Goal: Information Seeking & Learning: Learn about a topic

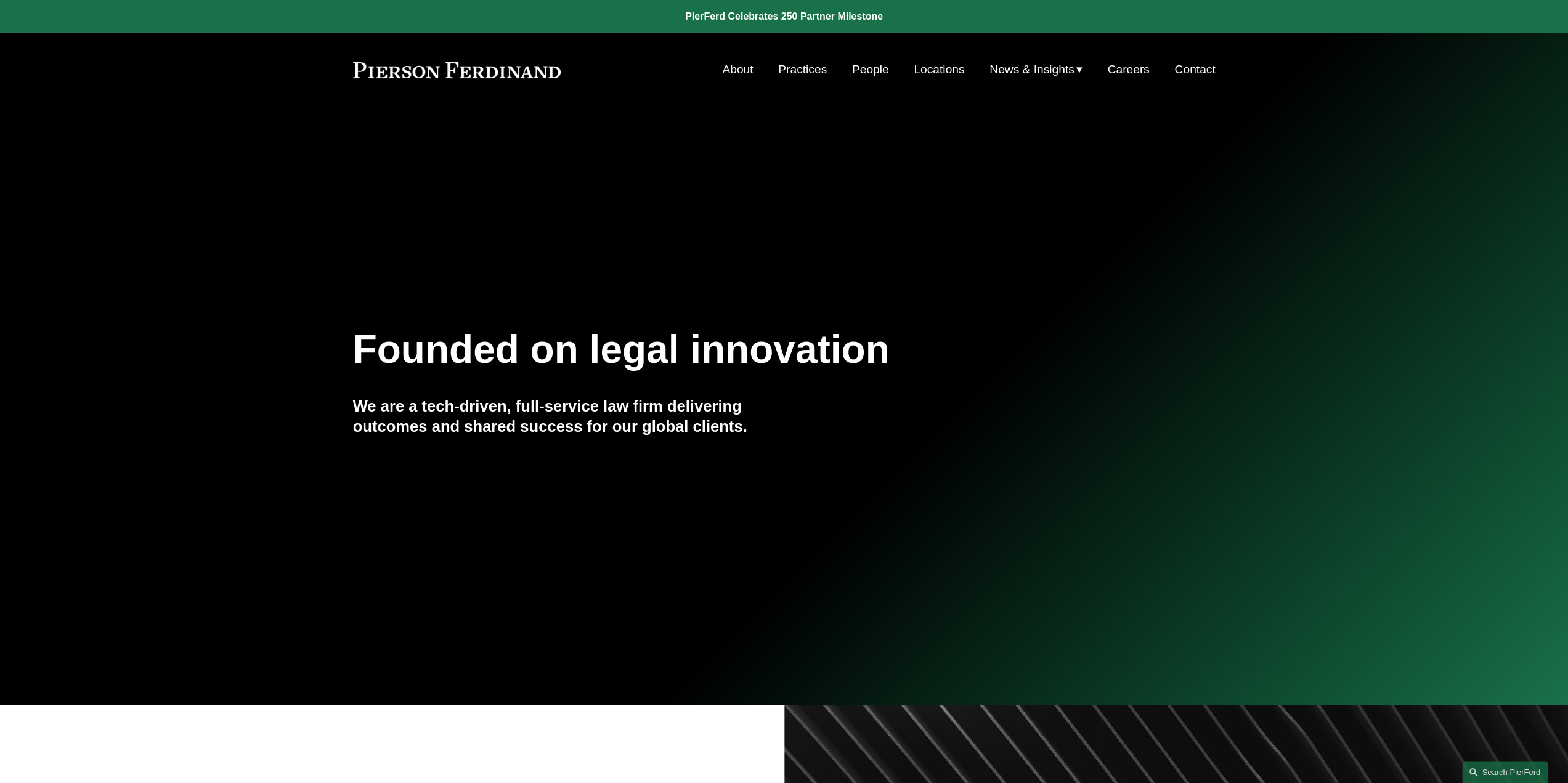
click at [864, 73] on link "People" at bounding box center [870, 69] width 37 height 23
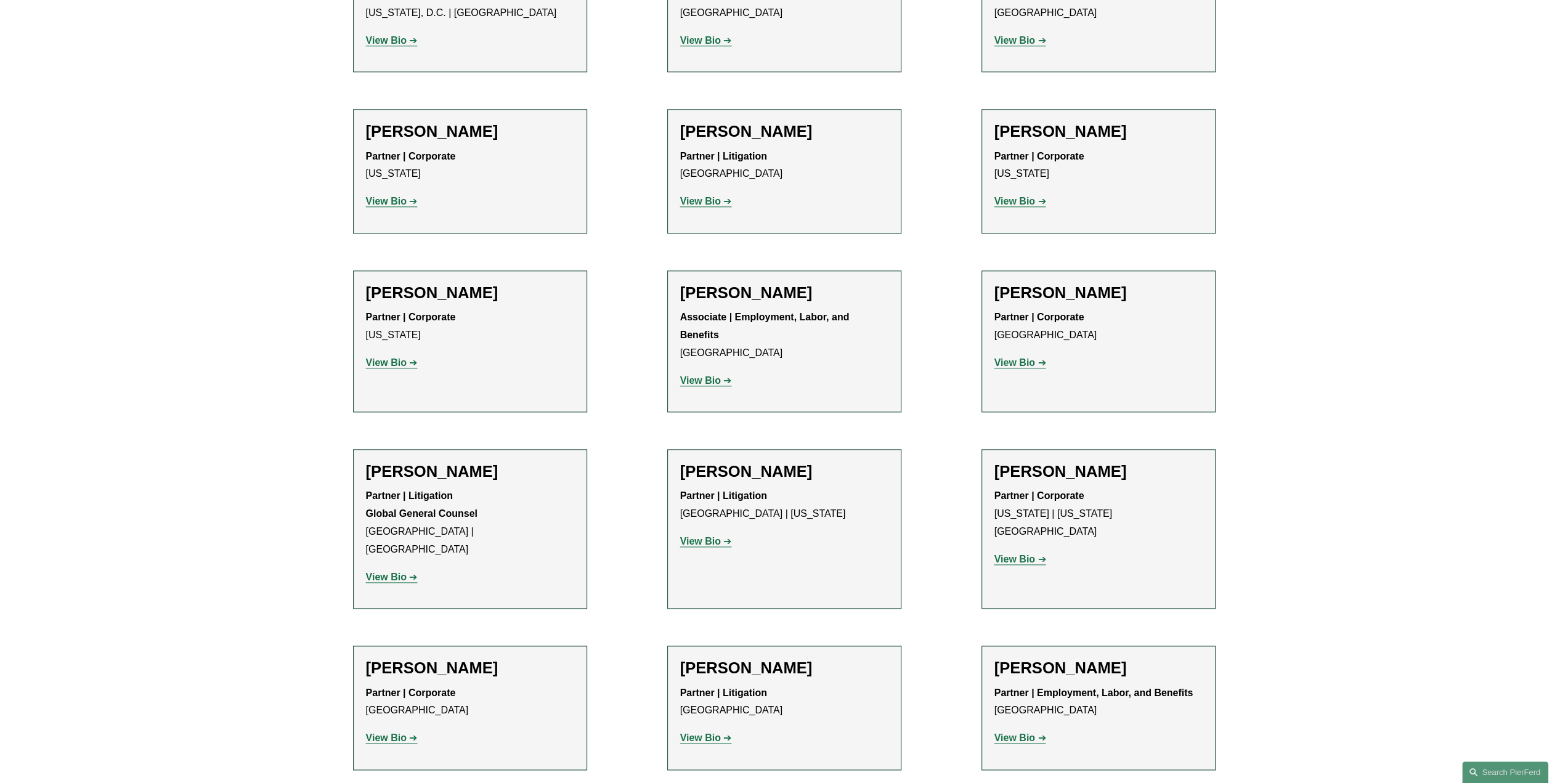
scroll to position [6099, 0]
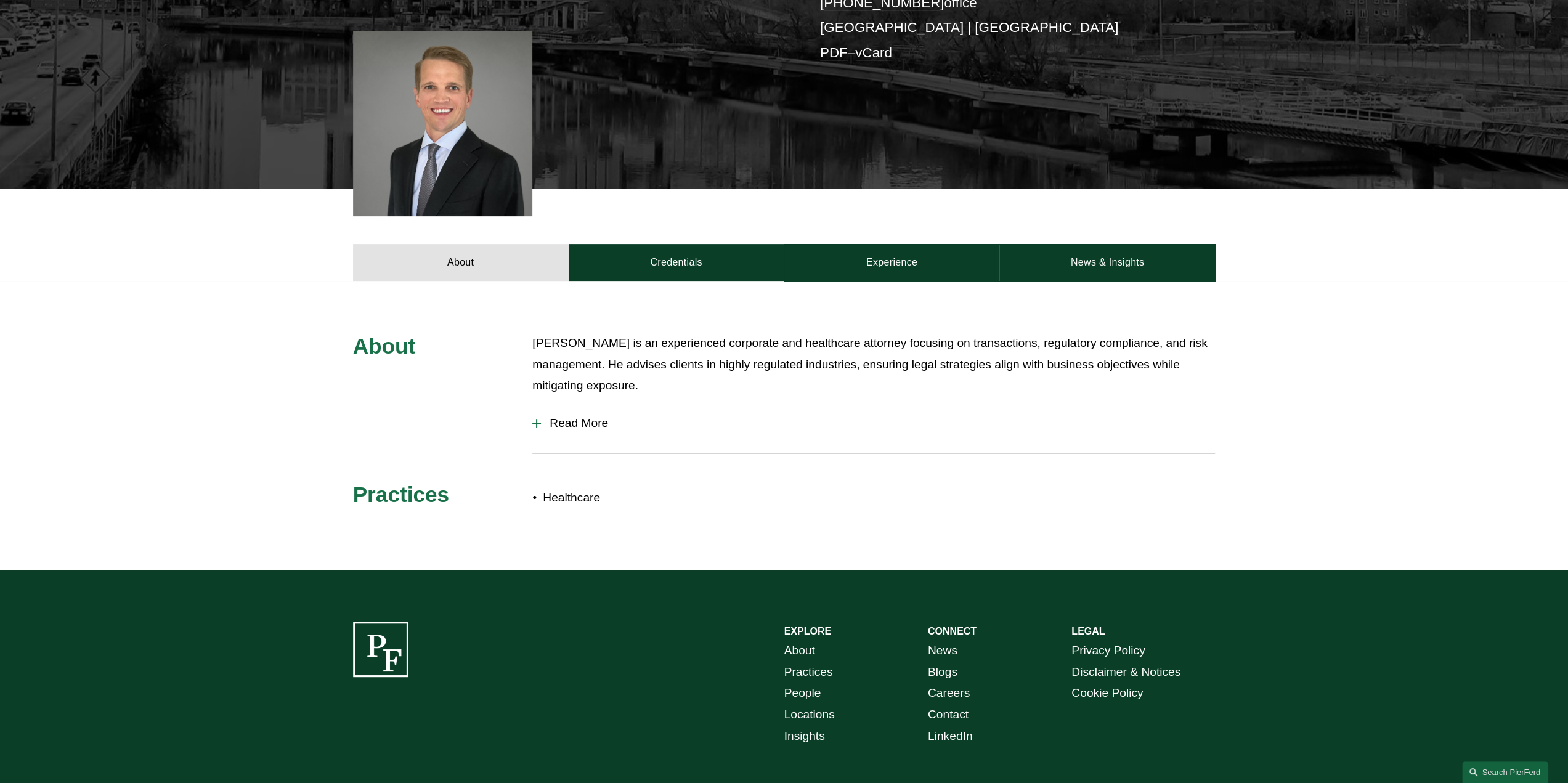
scroll to position [369, 0]
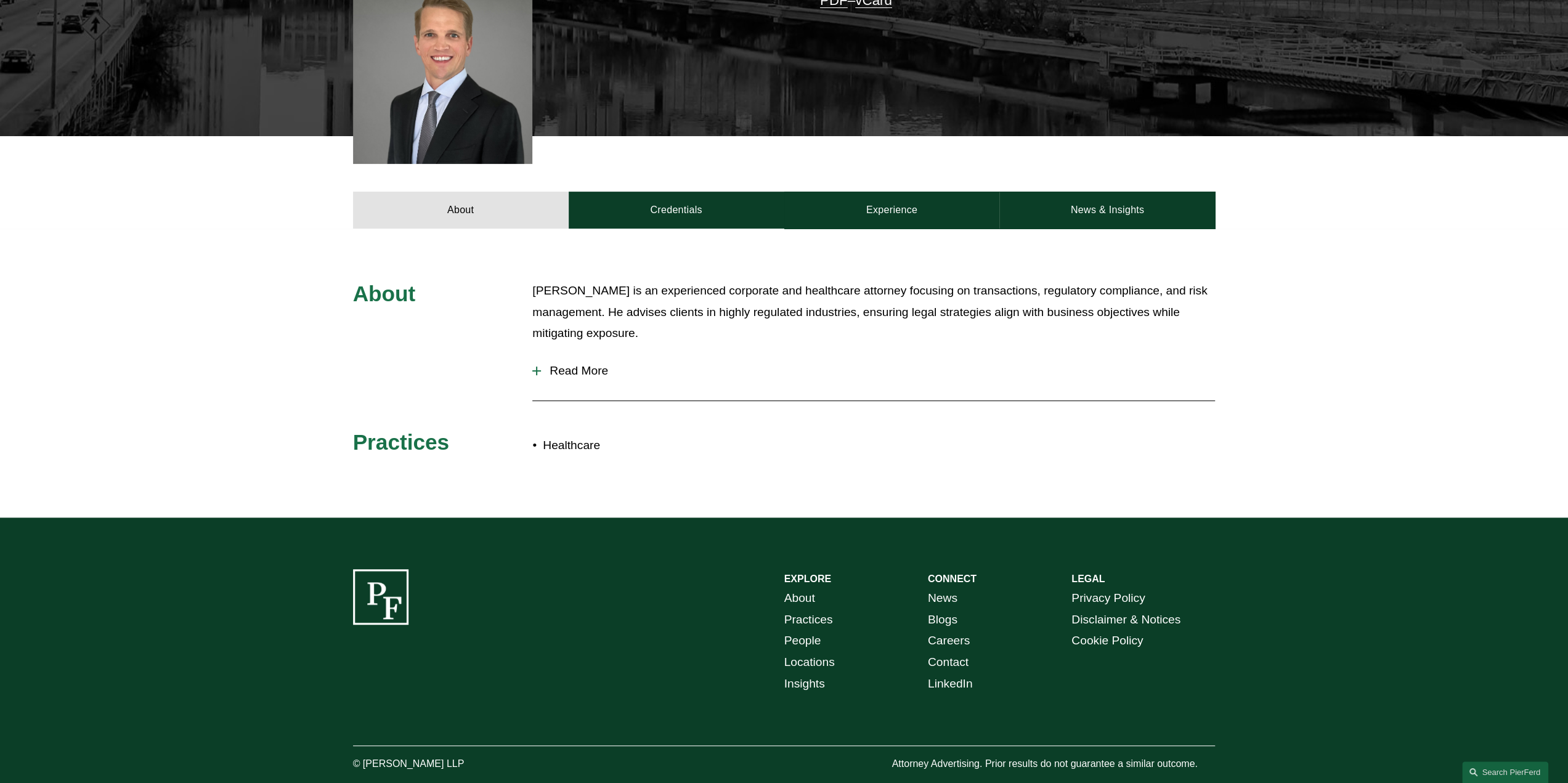
click at [572, 374] on span "Read More" at bounding box center [878, 371] width 674 height 13
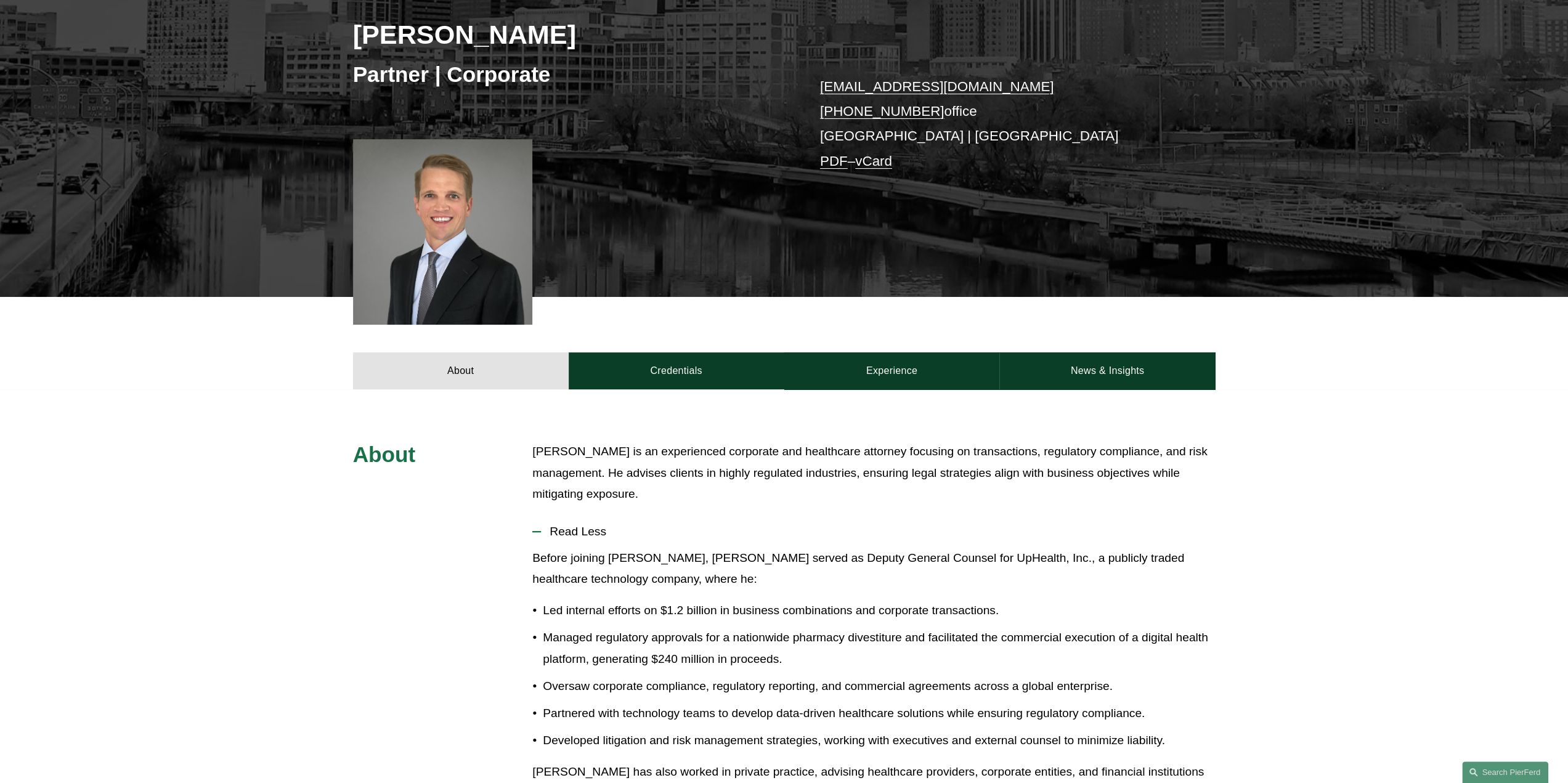
scroll to position [185, 0]
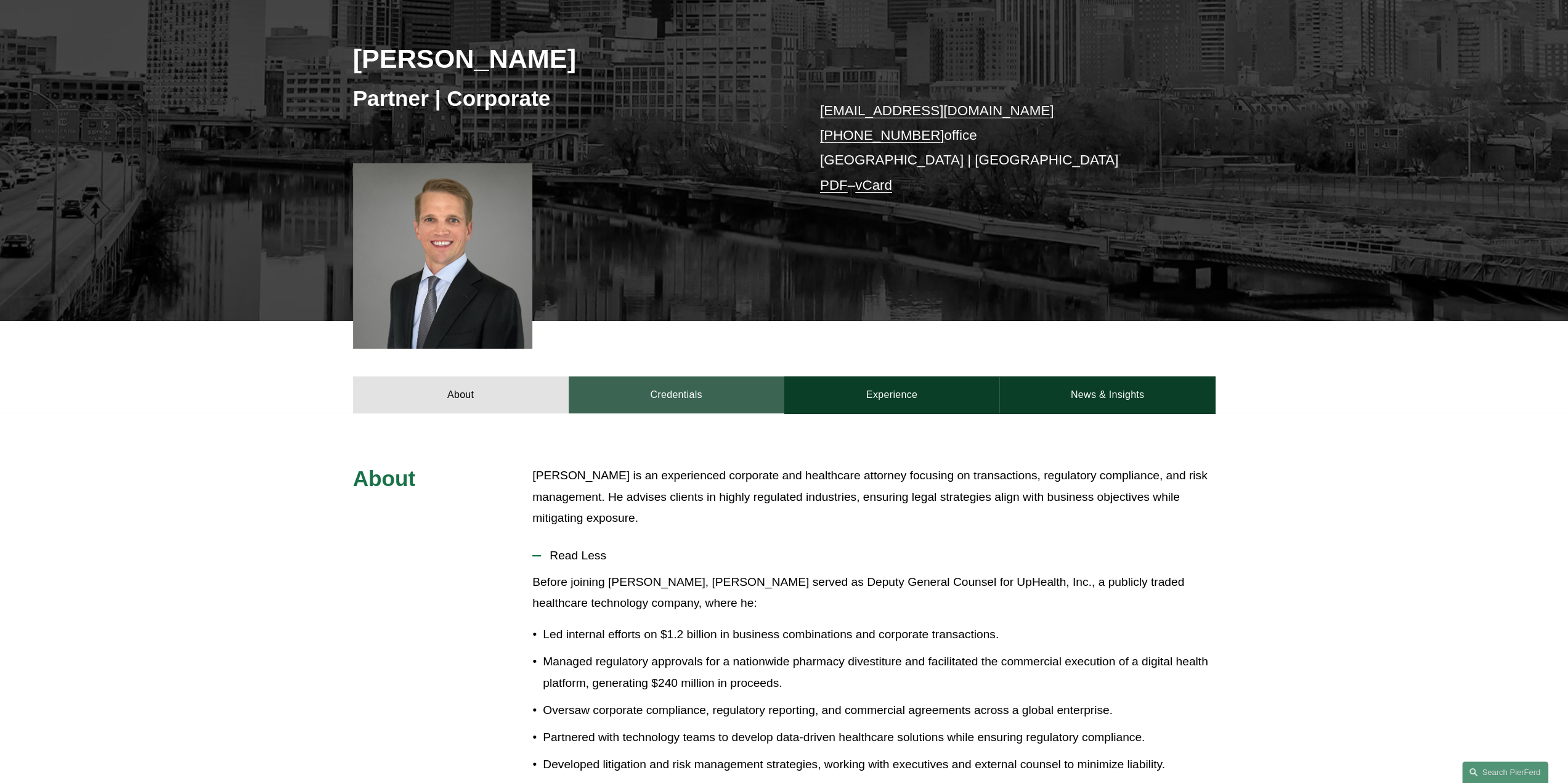
click at [677, 400] on link "Credentials" at bounding box center [677, 395] width 215 height 37
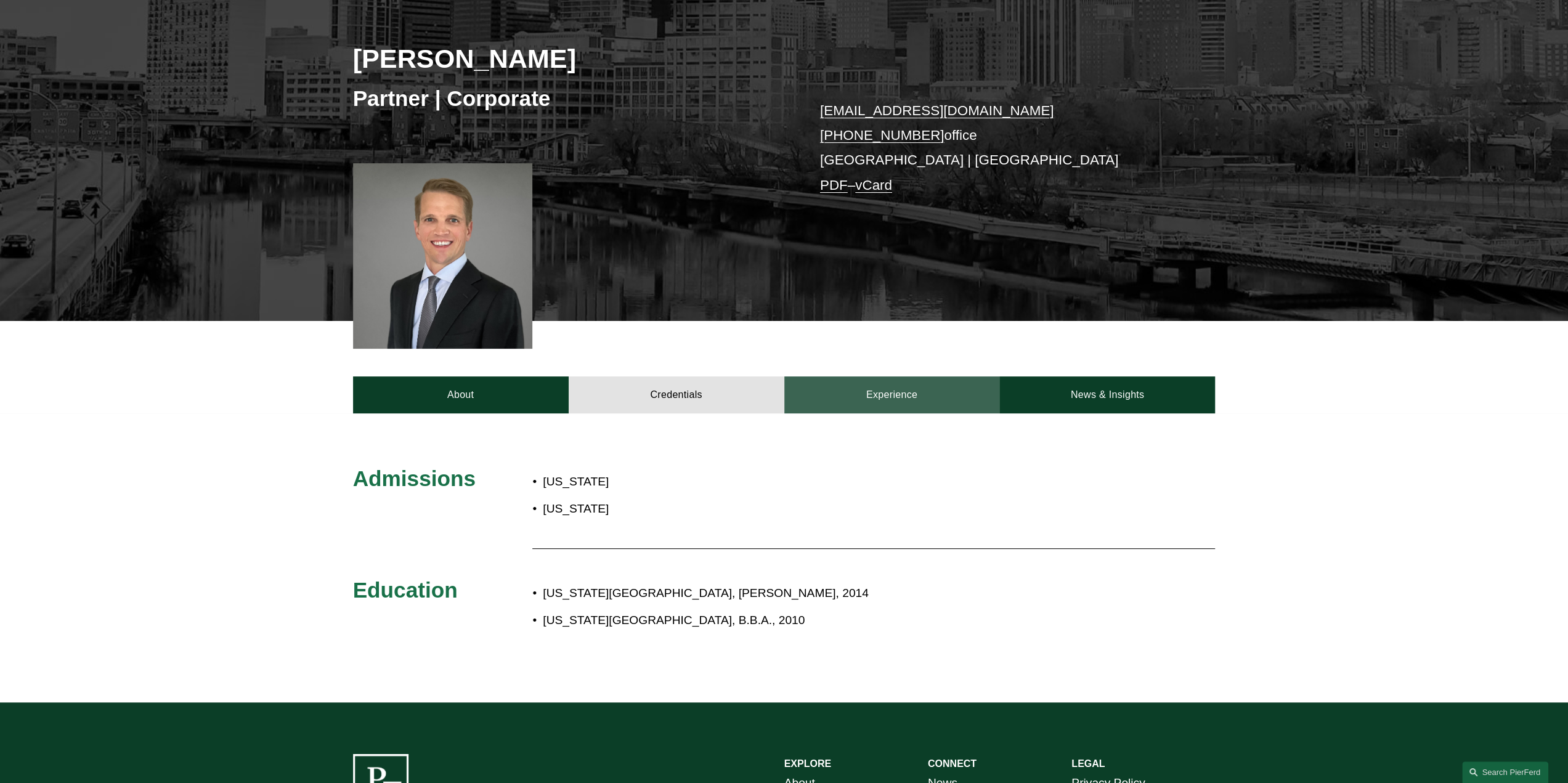
click at [922, 393] on link "Experience" at bounding box center [892, 395] width 215 height 37
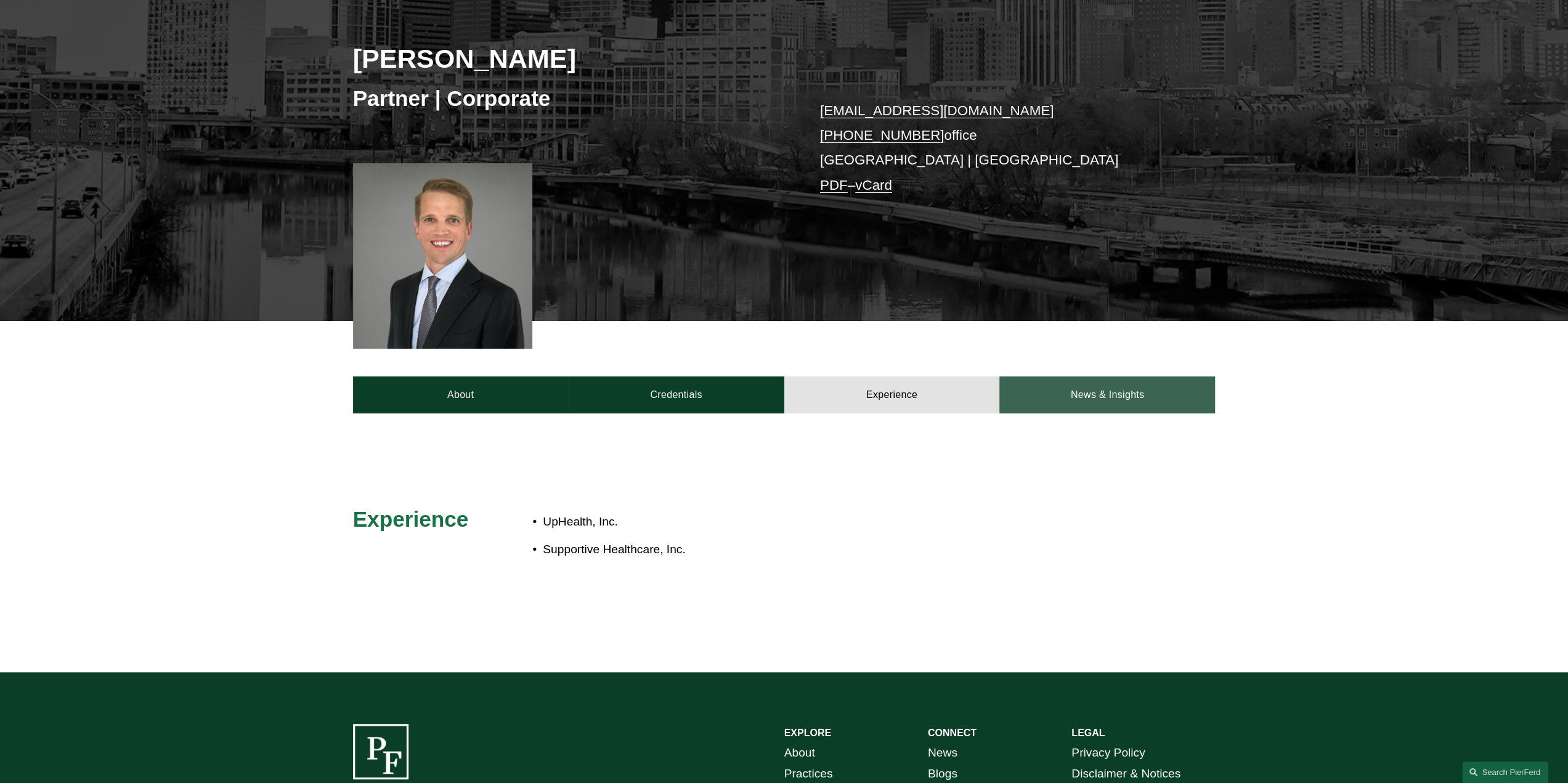
click at [1119, 388] on link "News & Insights" at bounding box center [1107, 395] width 215 height 37
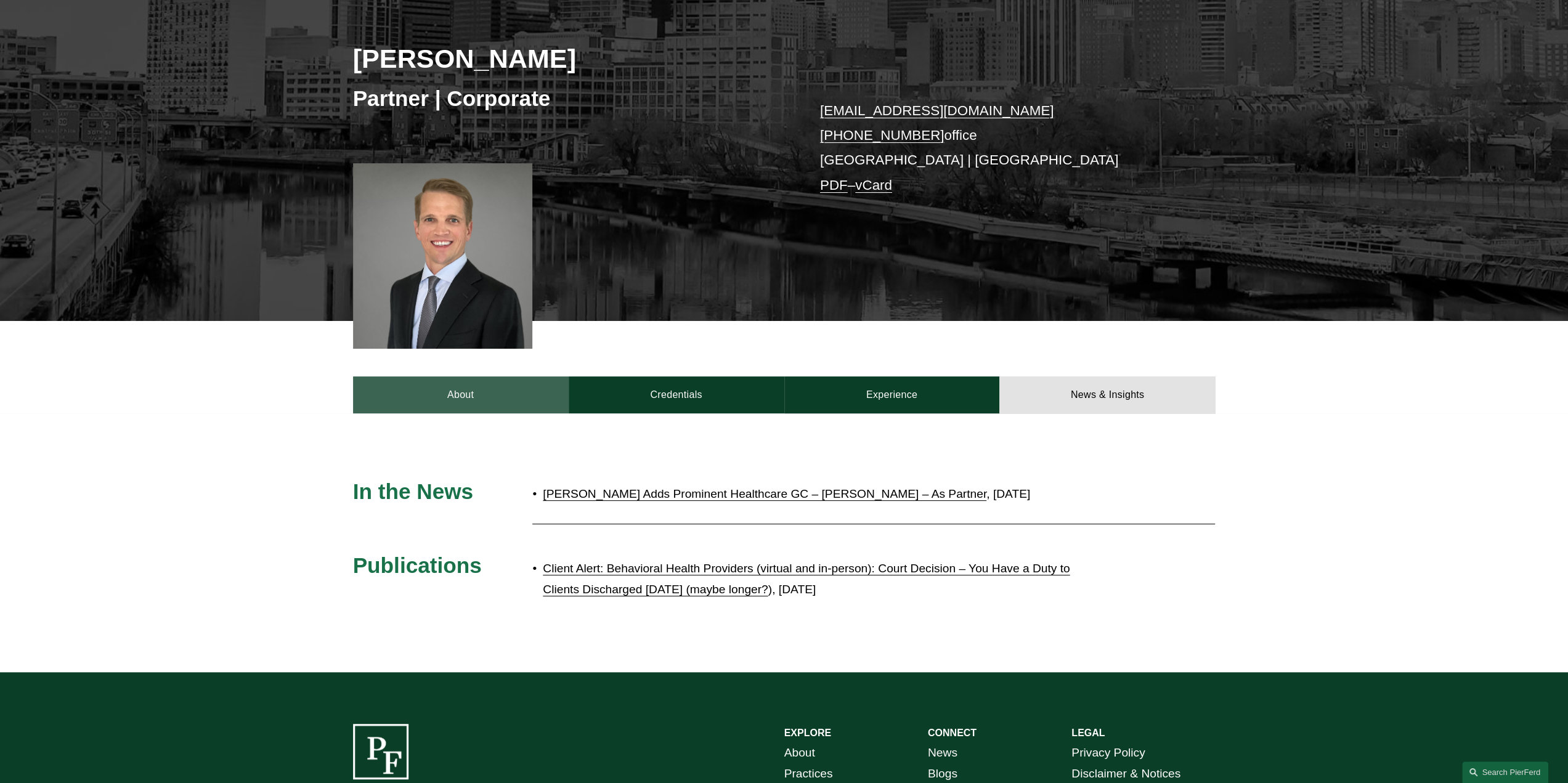
click at [494, 397] on link "About" at bounding box center [461, 395] width 215 height 37
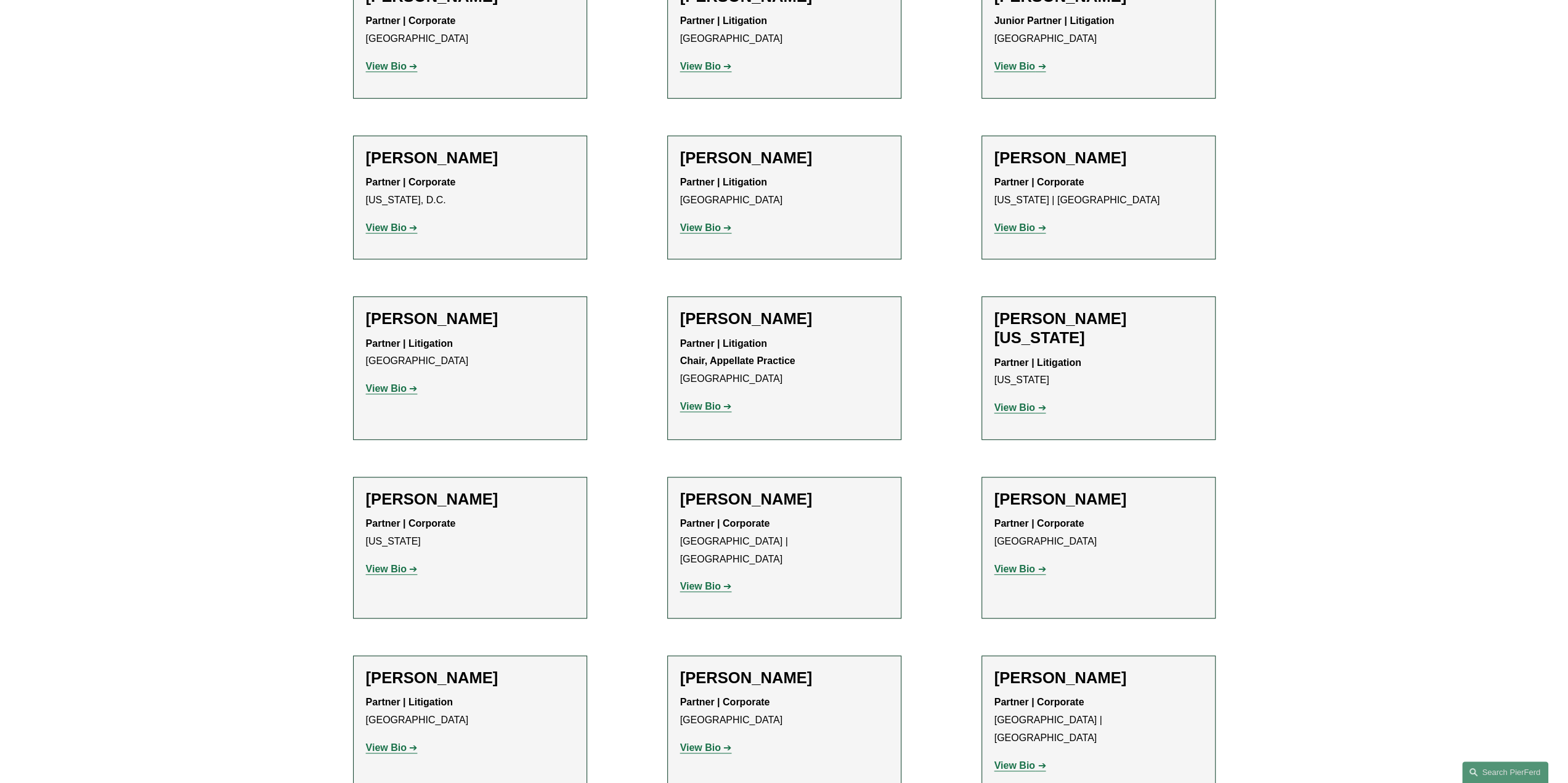
scroll to position [14785, 0]
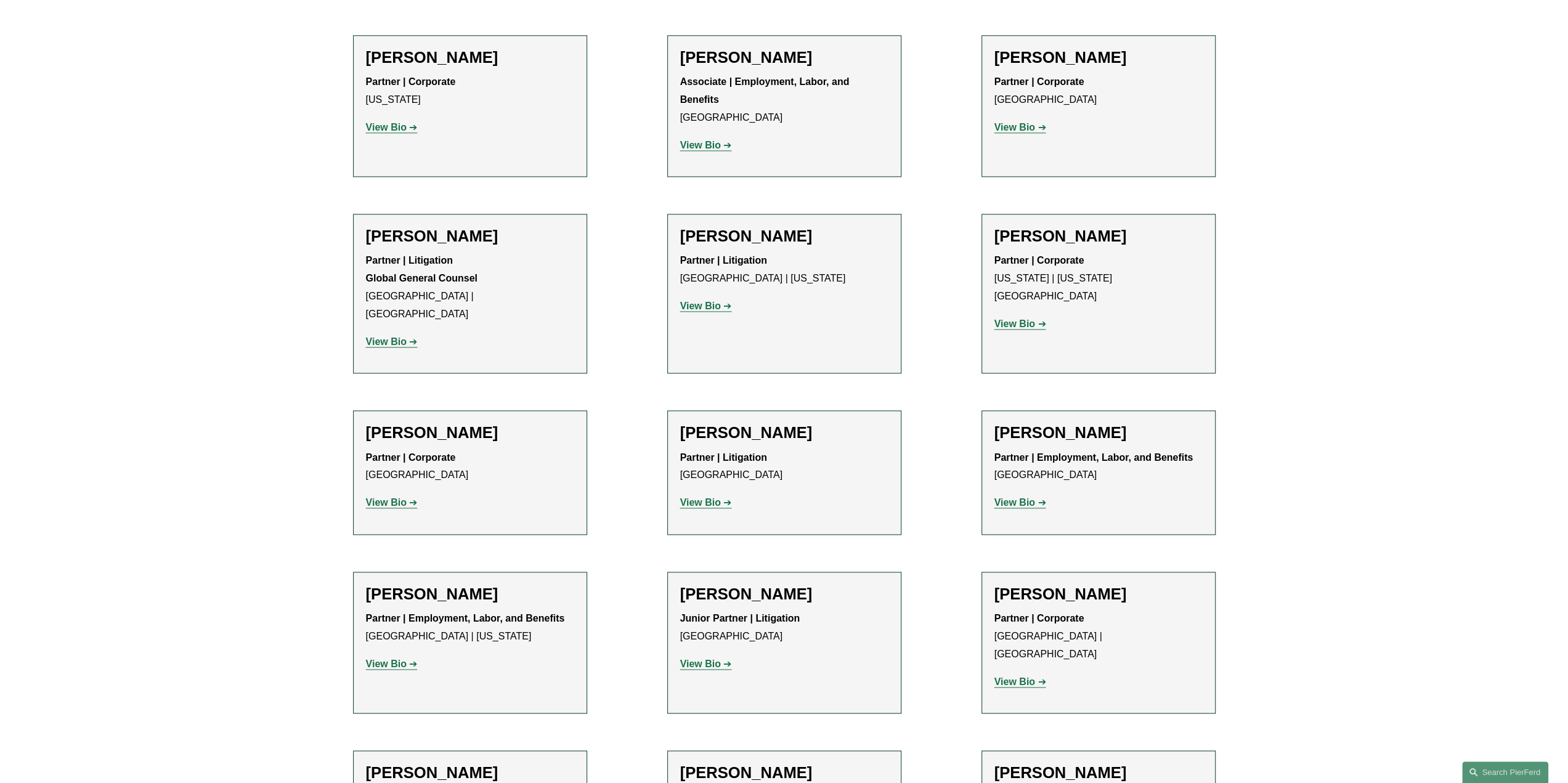
scroll to position [6284, 0]
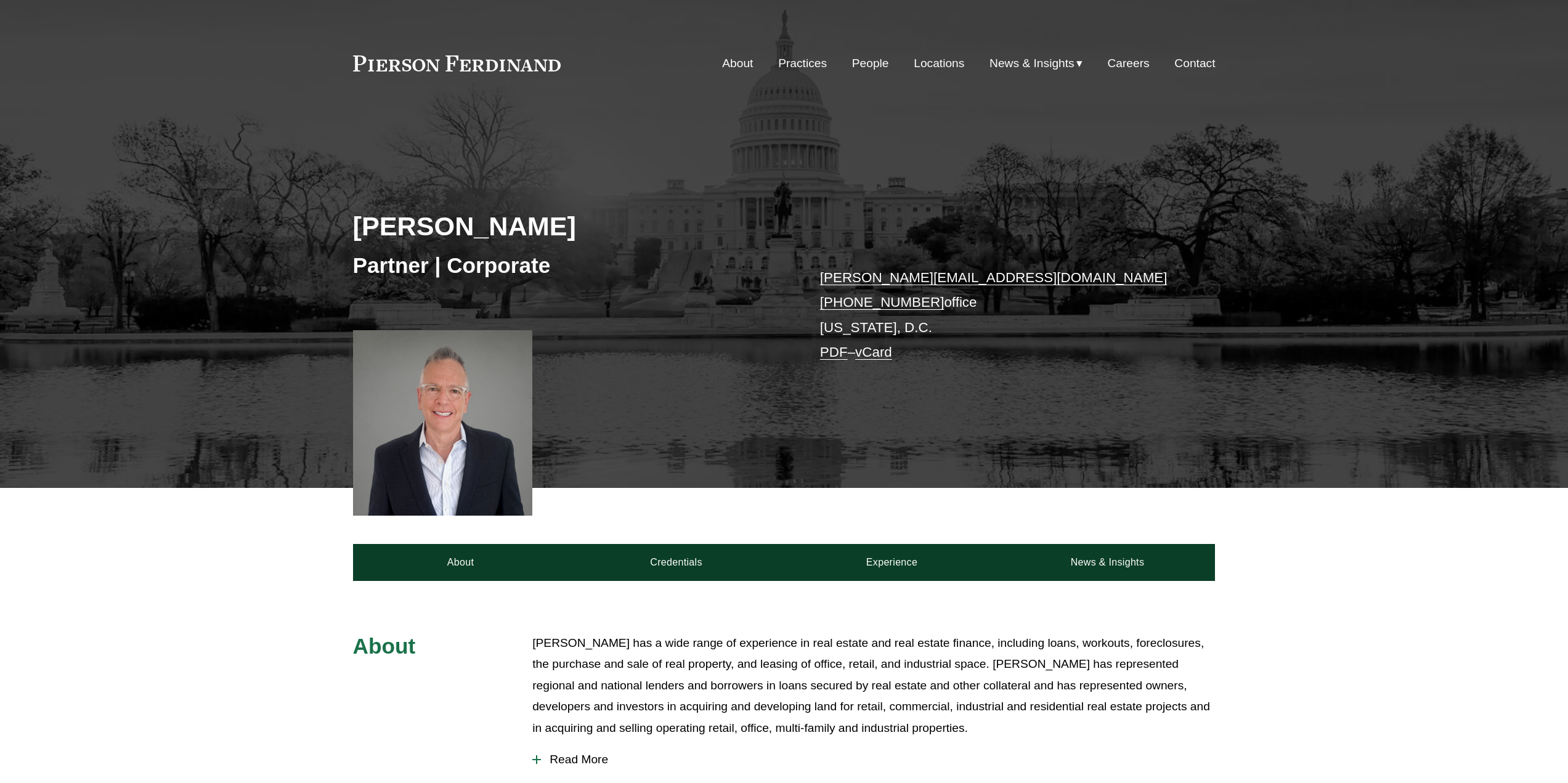
scroll to position [246, 0]
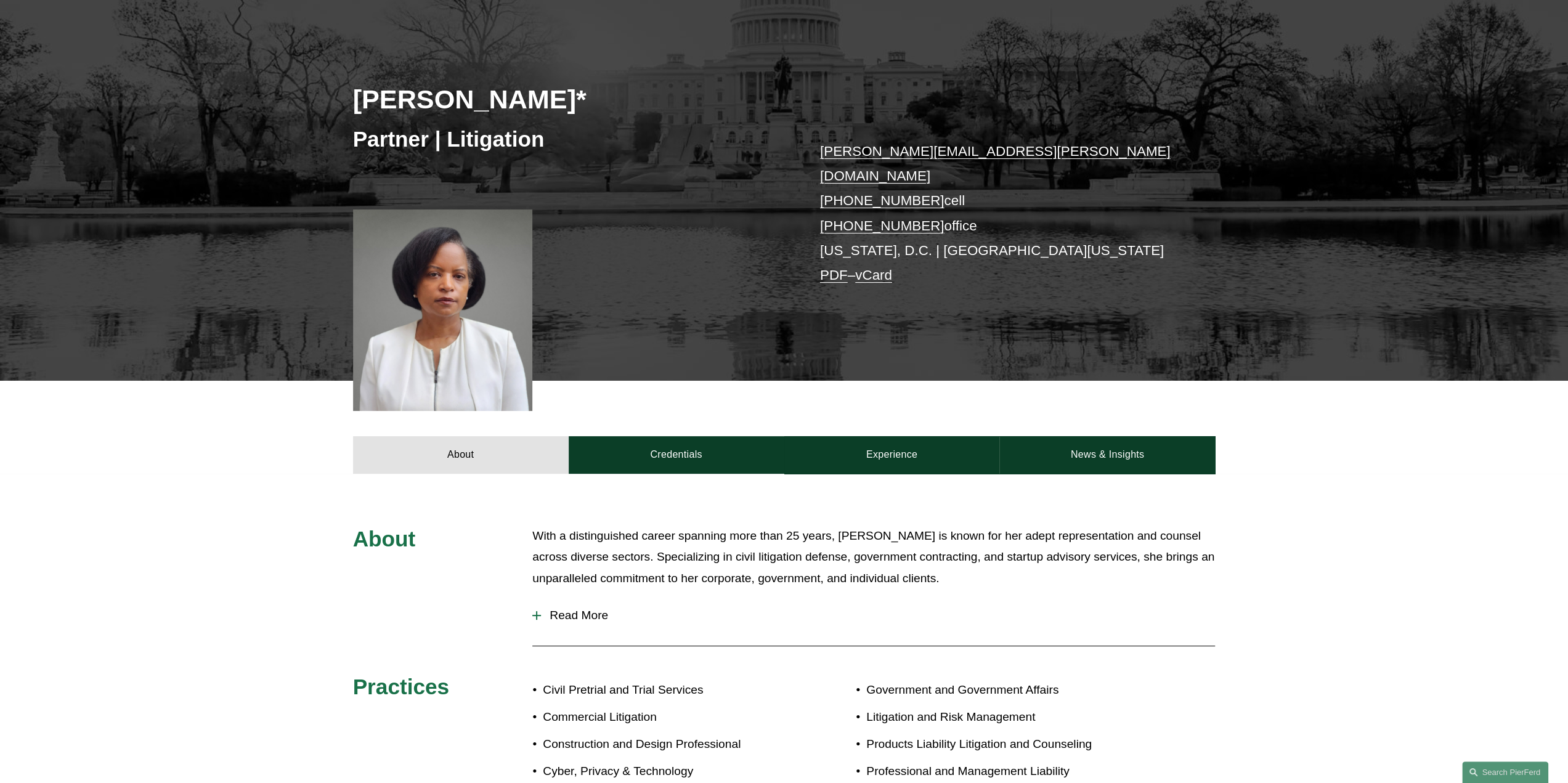
scroll to position [185, 0]
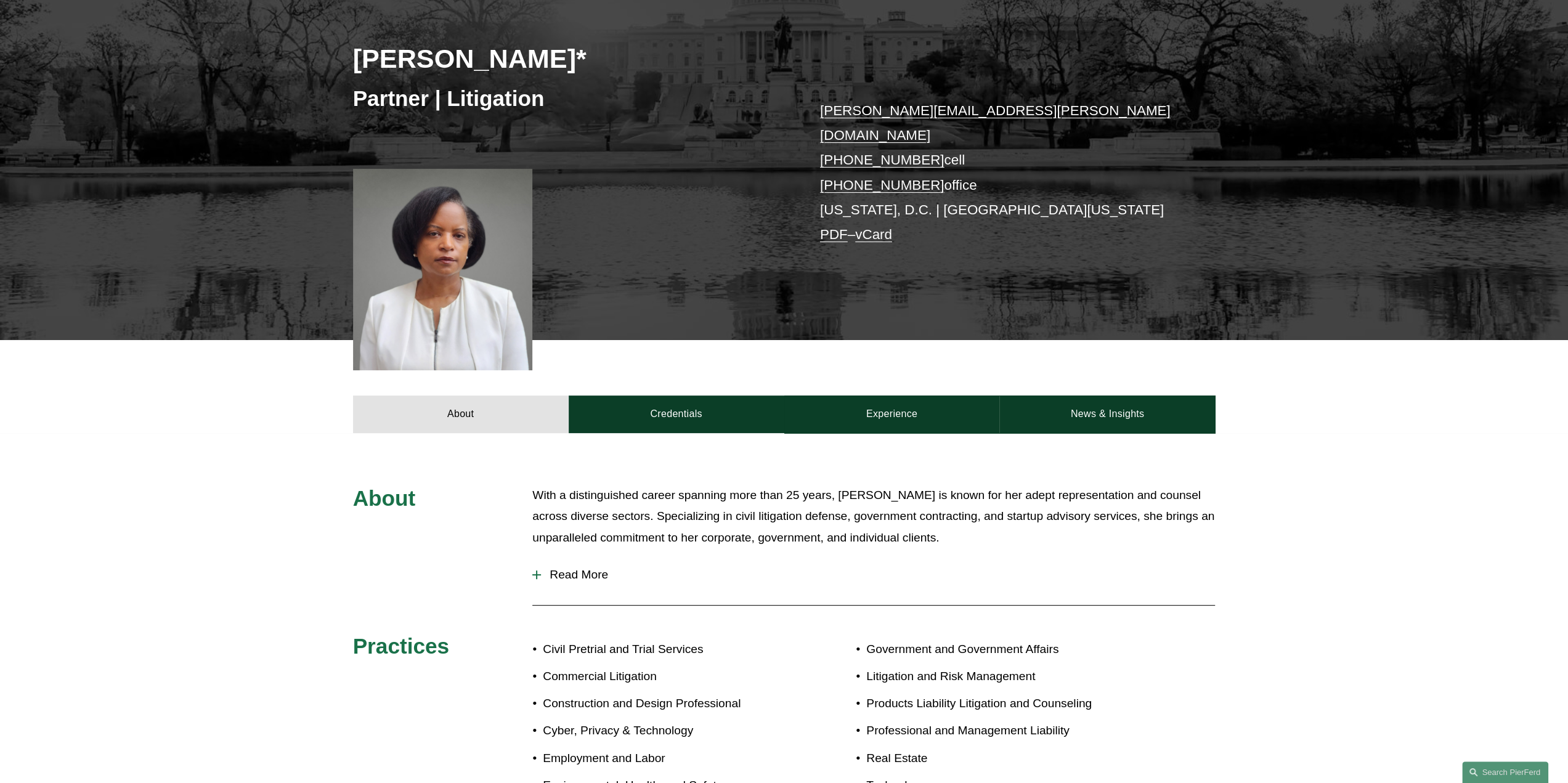
click at [584, 568] on span "Read More" at bounding box center [878, 575] width 674 height 13
